Goal: Find specific page/section: Find specific page/section

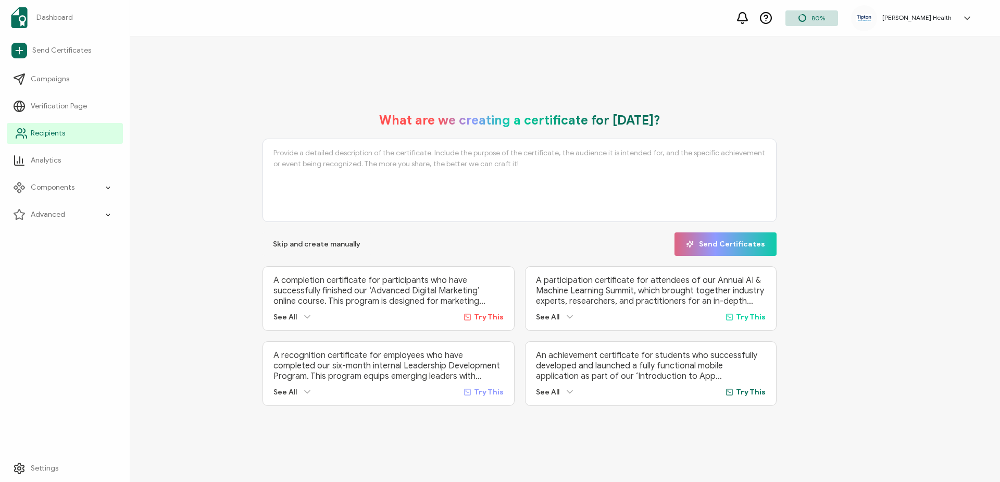
click at [47, 130] on span "Recipients" at bounding box center [48, 133] width 34 height 10
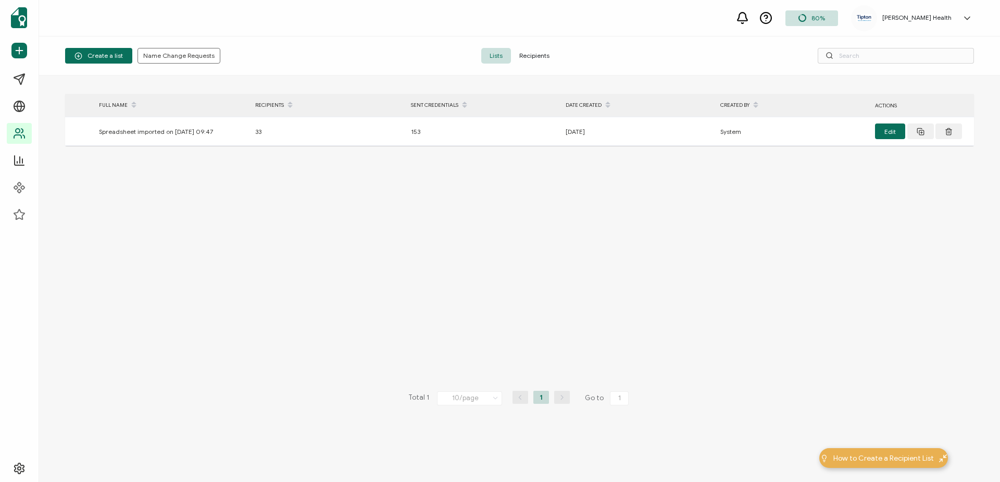
click at [531, 51] on span "Recipients" at bounding box center [534, 56] width 47 height 16
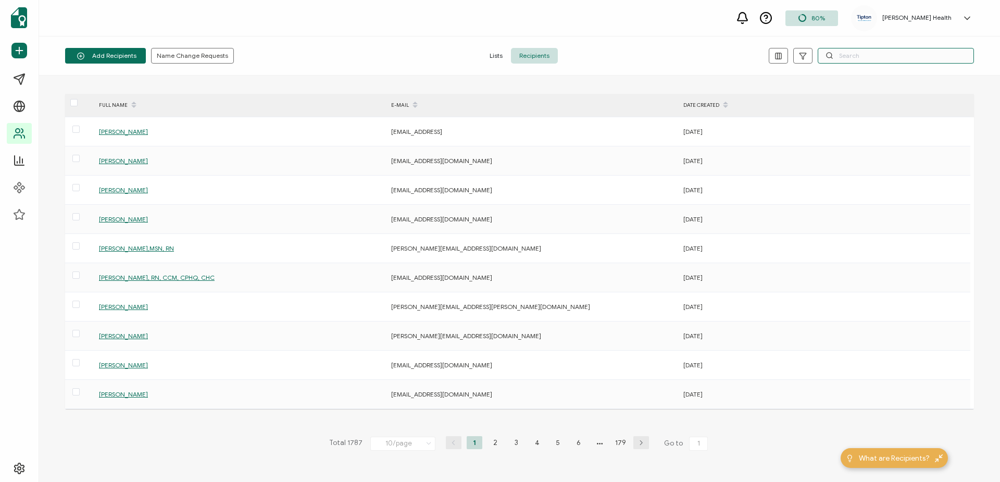
click at [861, 59] on input "text" at bounding box center [896, 56] width 156 height 16
paste input "[EMAIL_ADDRESS][DOMAIN_NAME]"
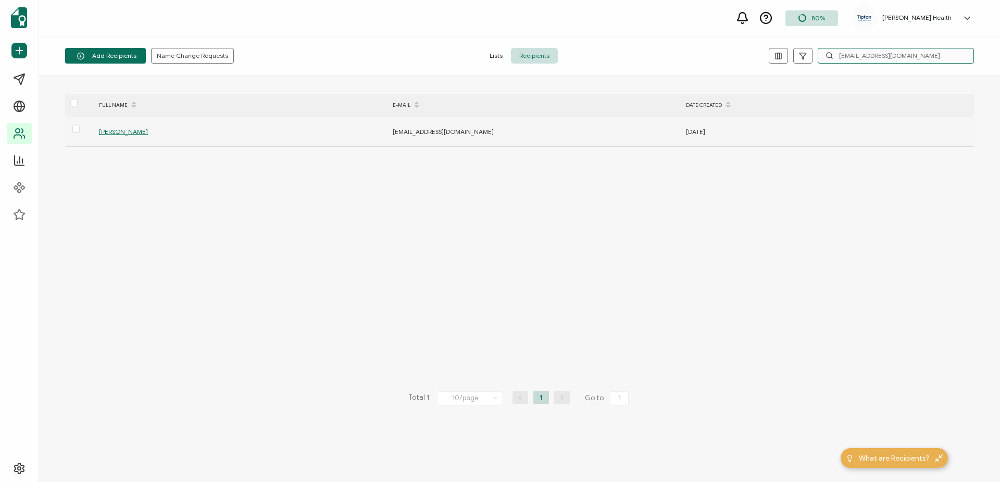
type input "[EMAIL_ADDRESS][DOMAIN_NAME]"
click at [131, 132] on span "[PERSON_NAME]" at bounding box center [123, 132] width 49 height 8
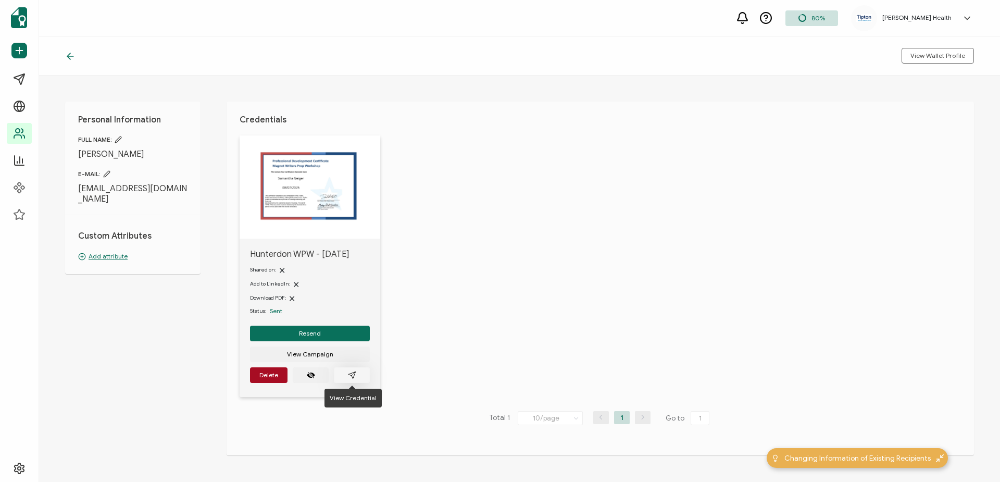
click at [357, 376] on button "button" at bounding box center [352, 375] width 36 height 16
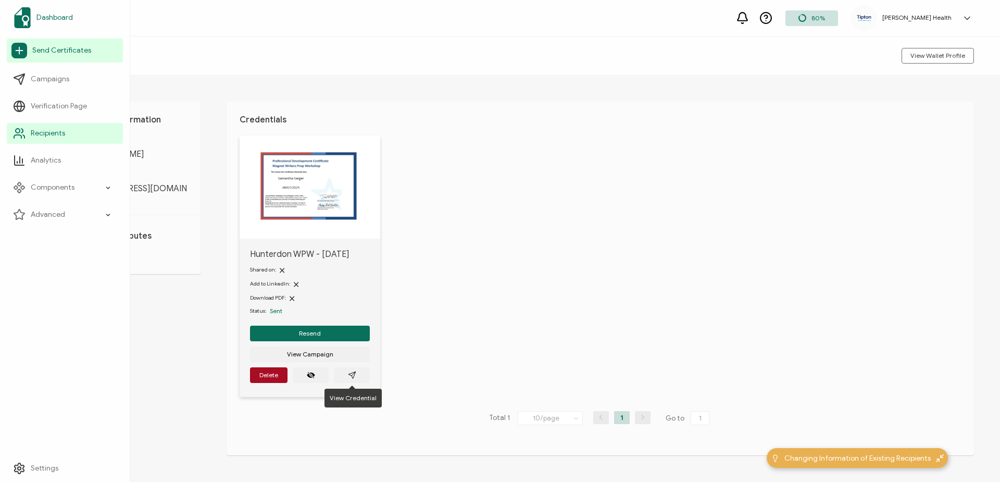
click at [47, 14] on span "Dashboard" at bounding box center [54, 18] width 36 height 10
